Goal: Task Accomplishment & Management: Use online tool/utility

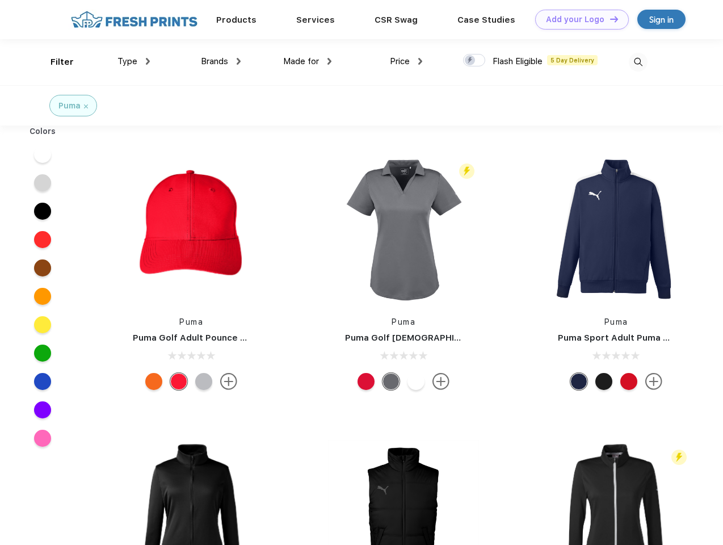
scroll to position [1, 0]
click at [578, 19] on link "Add your Logo Design Tool" at bounding box center [582, 20] width 94 height 20
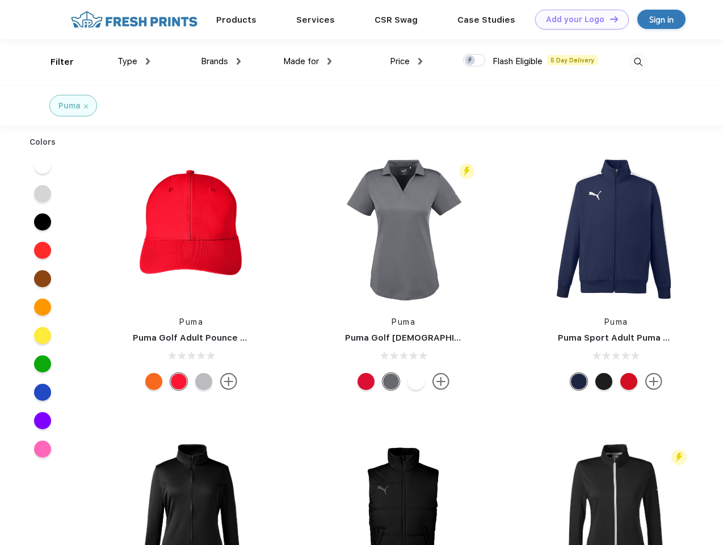
click at [0, 0] on div "Design Tool" at bounding box center [0, 0] width 0 height 0
click at [609, 19] on link "Add your Logo Design Tool" at bounding box center [582, 20] width 94 height 20
click at [54, 62] on div "Filter" at bounding box center [61, 62] width 23 height 13
click at [134, 61] on span "Type" at bounding box center [127, 61] width 20 height 10
click at [221, 61] on span "Brands" at bounding box center [214, 61] width 27 height 10
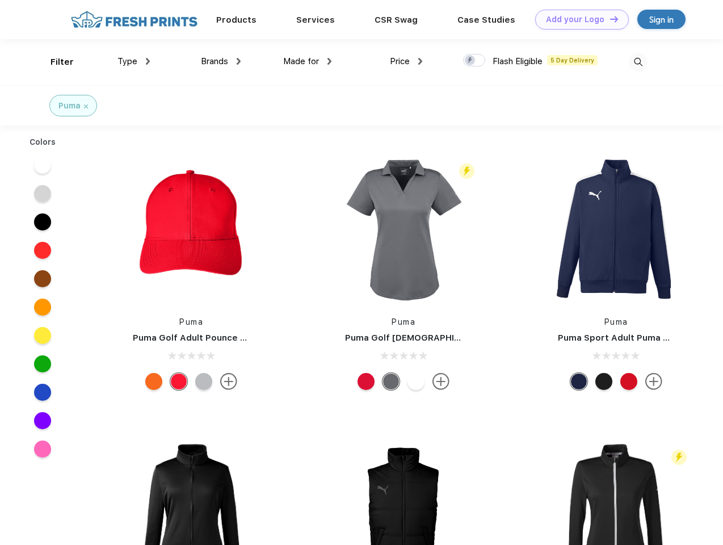
click at [307, 61] on span "Made for" at bounding box center [301, 61] width 36 height 10
click at [406, 61] on span "Price" at bounding box center [400, 61] width 20 height 10
click at [474, 61] on div at bounding box center [474, 60] width 22 height 12
click at [470, 61] on input "checkbox" at bounding box center [466, 56] width 7 height 7
click at [638, 62] on img at bounding box center [638, 62] width 19 height 19
